Goal: Task Accomplishment & Management: Manage account settings

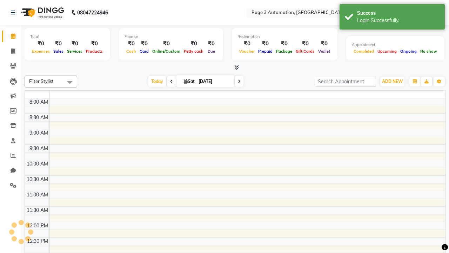
select select "en"
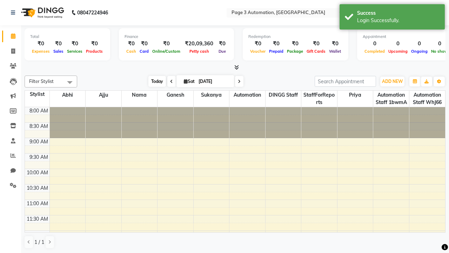
click at [154, 81] on span "Today" at bounding box center [158, 81] width 18 height 11
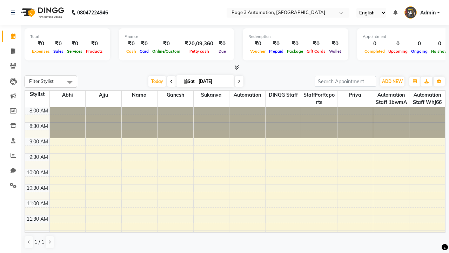
click at [238, 81] on icon at bounding box center [239, 81] width 3 height 4
type input "[DATE]"
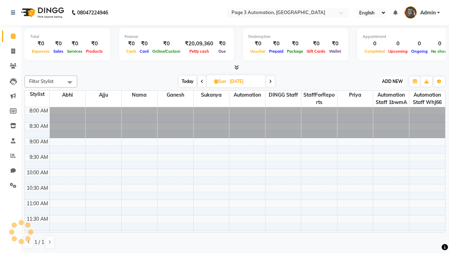
click at [392, 81] on span "ADD NEW" at bounding box center [392, 81] width 21 height 5
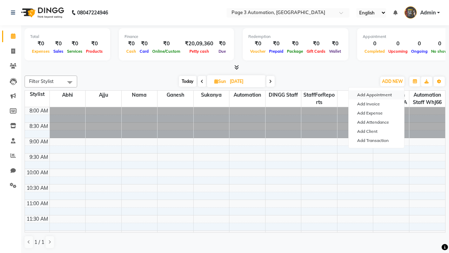
click at [377, 95] on button "Add Appointment" at bounding box center [376, 94] width 55 height 9
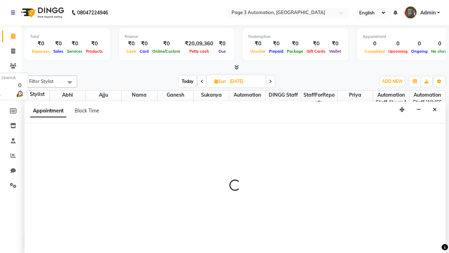
select select "tentative"
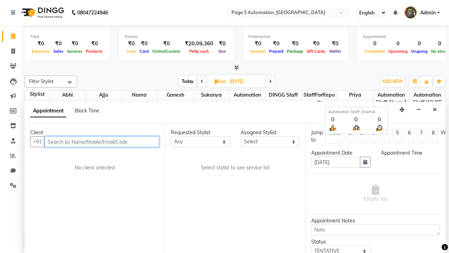
select select "540"
type input "8192346578"
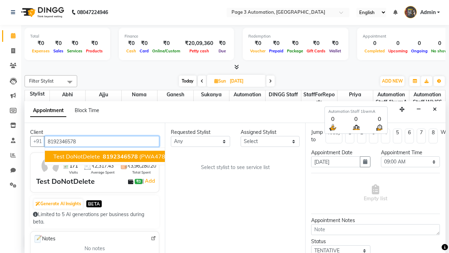
click at [103, 156] on span "8192346578" at bounding box center [120, 156] width 35 height 7
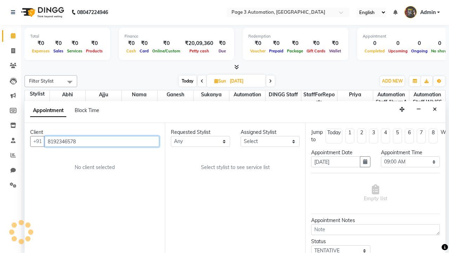
select select "711"
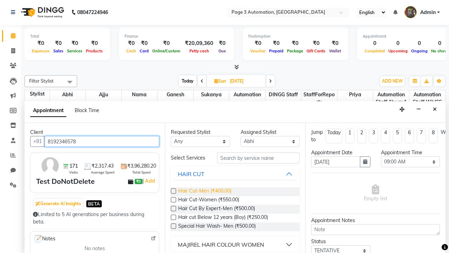
type input "8192346578"
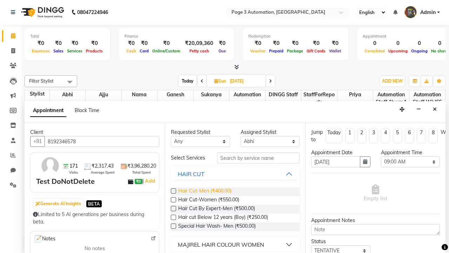
click at [205, 191] on span "Hair Cut-Men (₹400.00)" at bounding box center [204, 191] width 53 height 9
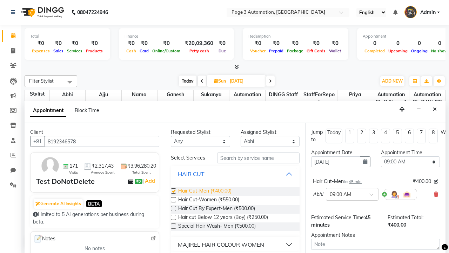
checkbox input "false"
select select "780"
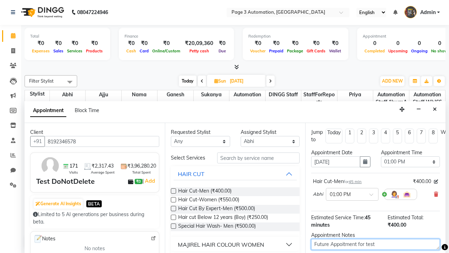
type textarea "Future Appoitment for test"
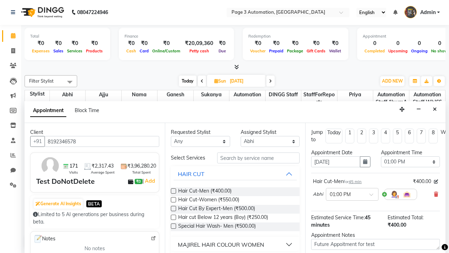
checkbox input "false"
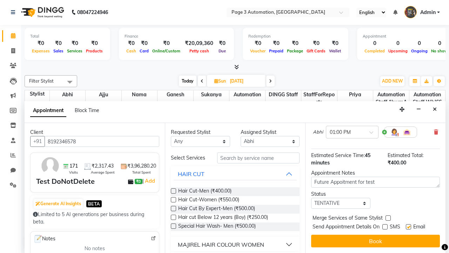
click at [409, 226] on label at bounding box center [408, 226] width 5 height 5
click at [409, 226] on input "checkbox" at bounding box center [408, 227] width 5 height 5
checkbox input "false"
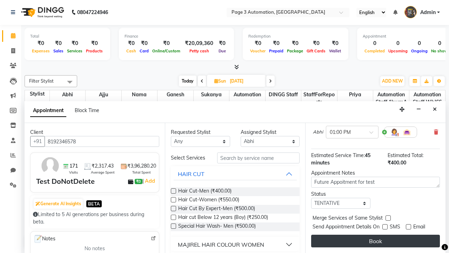
click at [376, 241] on button "Book" at bounding box center [375, 241] width 129 height 13
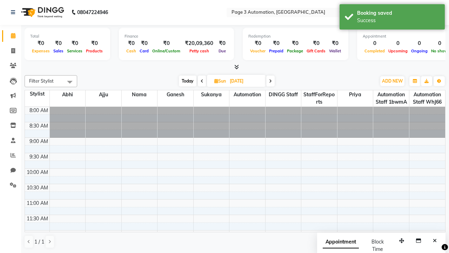
scroll to position [0, 0]
click at [392, 18] on div "Success" at bounding box center [398, 20] width 83 height 7
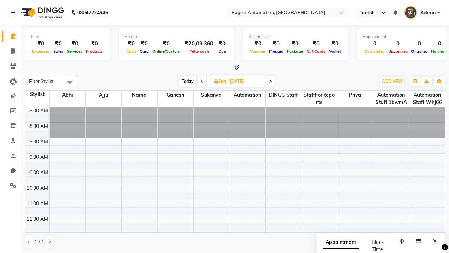
click at [70, 82] on span at bounding box center [70, 81] width 14 height 13
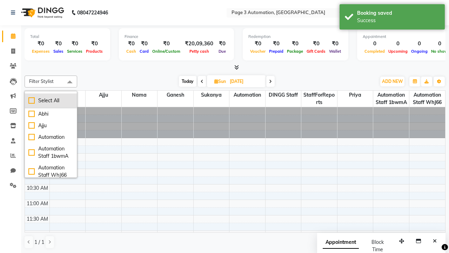
click at [51, 100] on div "Select All" at bounding box center [50, 100] width 45 height 7
checkbox input "true"
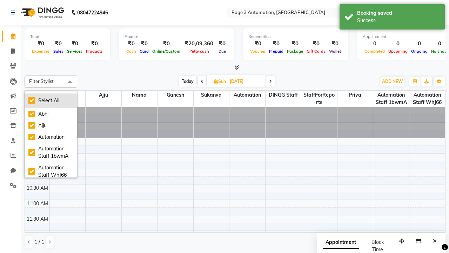
checkbox input "true"
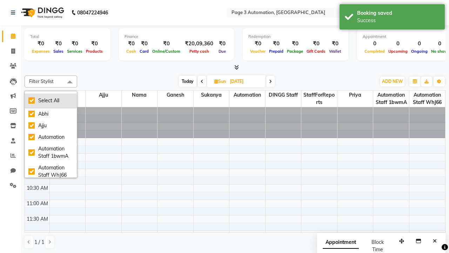
checkbox input "true"
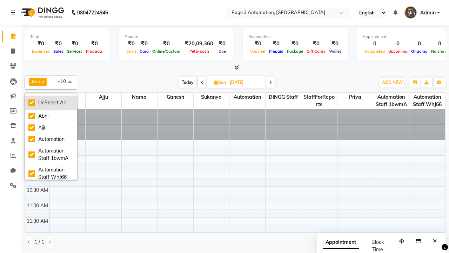
click at [51, 103] on div "UnSelect All" at bounding box center [50, 102] width 45 height 7
checkbox input "false"
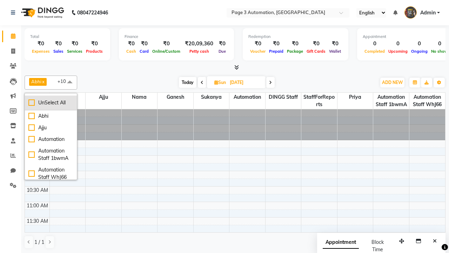
checkbox input "false"
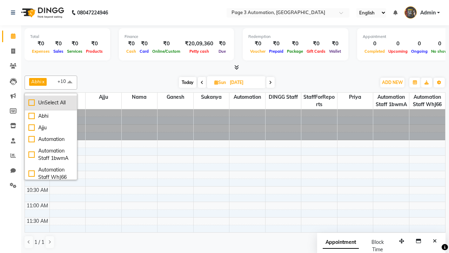
checkbox input "false"
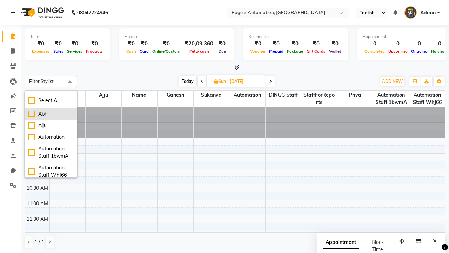
click at [51, 114] on div "Abhi" at bounding box center [50, 113] width 45 height 7
checkbox input "true"
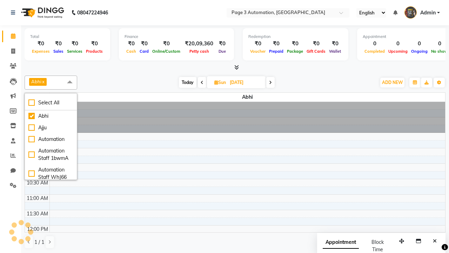
click at [70, 82] on span at bounding box center [70, 81] width 14 height 13
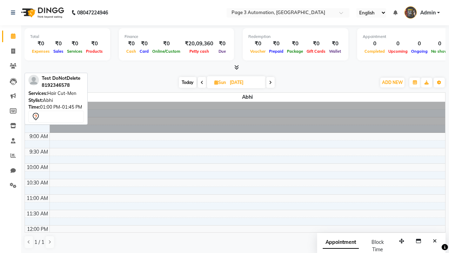
scroll to position [101, 0]
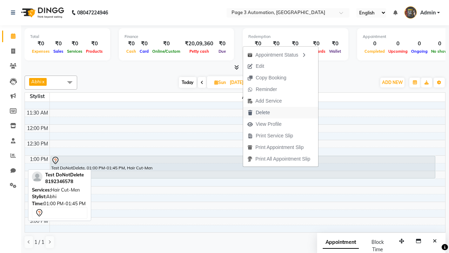
click at [282, 112] on button "Delete" at bounding box center [280, 113] width 75 height 12
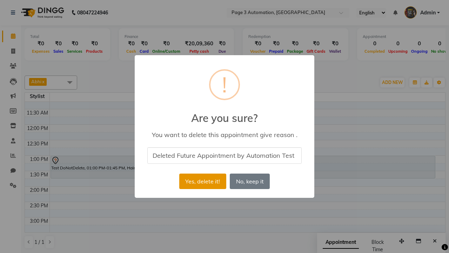
type input "Deleted Future Appointment by Automation Test"
click at [203, 181] on button "Yes, delete it!" at bounding box center [202, 180] width 47 height 15
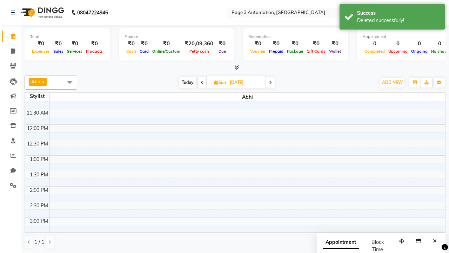
click at [392, 18] on div "Deleted successfully!" at bounding box center [398, 20] width 83 height 7
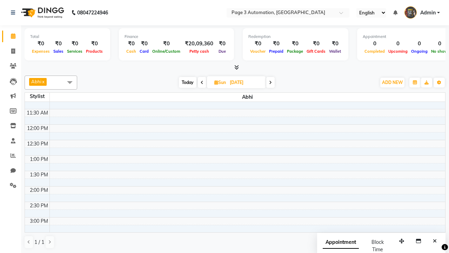
click at [70, 82] on span at bounding box center [70, 81] width 14 height 13
